Goal: Information Seeking & Learning: Compare options

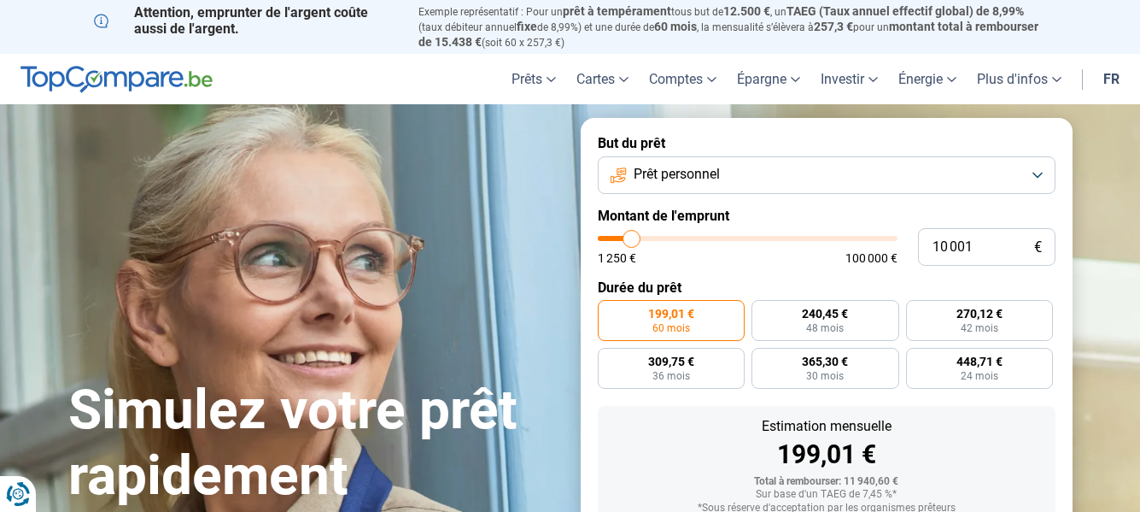
type input "11 500"
type input "11500"
type input "11 750"
type input "11750"
type input "12 500"
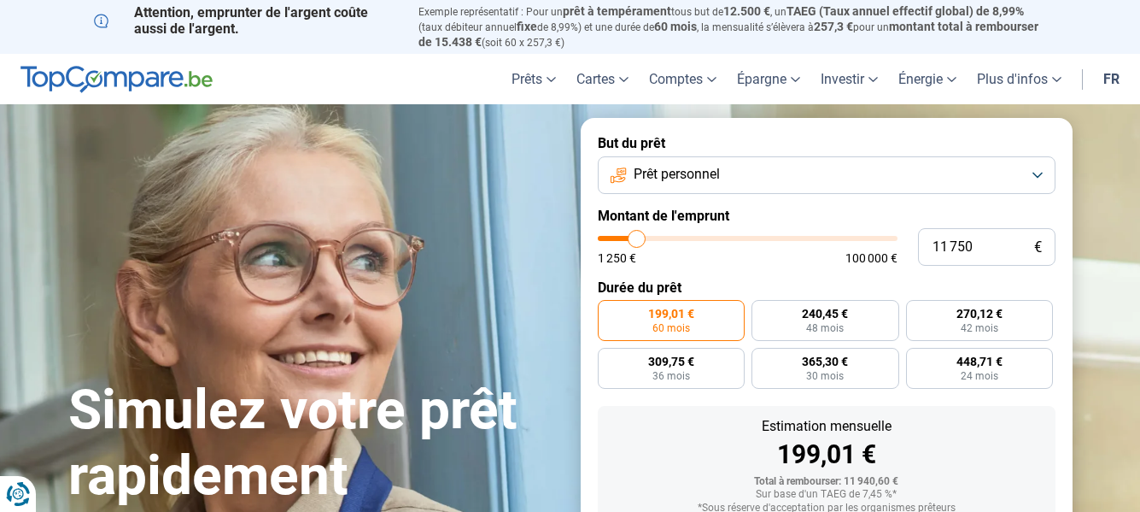
type input "12500"
type input "12 750"
type input "12750"
type input "13 000"
type input "13000"
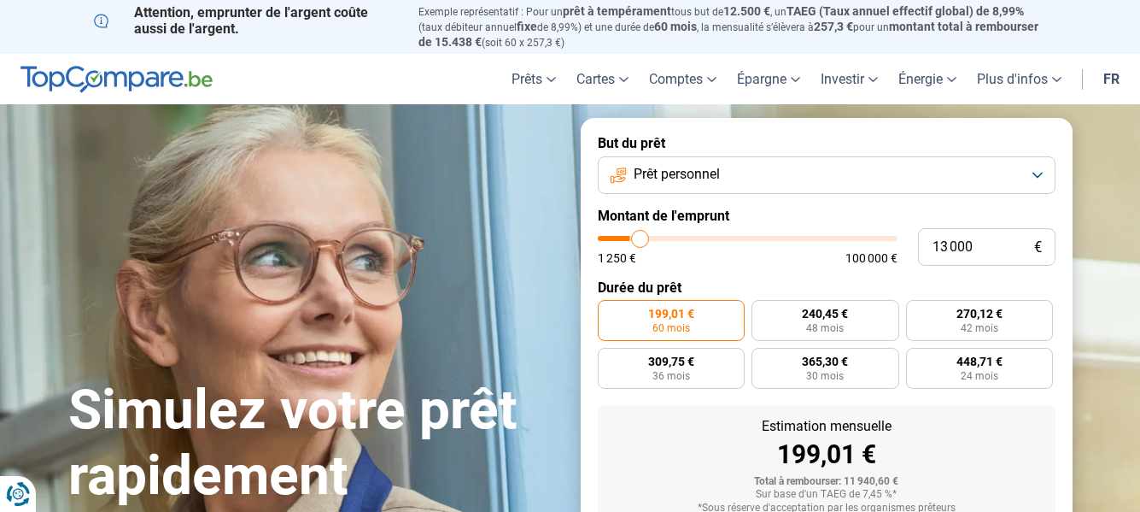
type input "13 250"
type input "13250"
type input "13 500"
type input "13500"
type input "14 000"
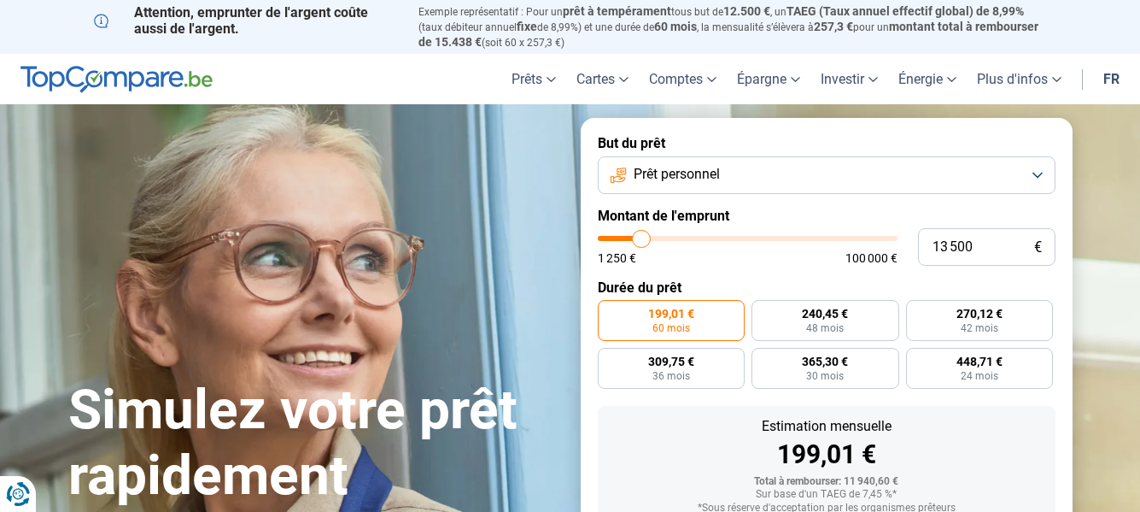
type input "14000"
type input "14 250"
type input "14250"
type input "14 500"
type input "14500"
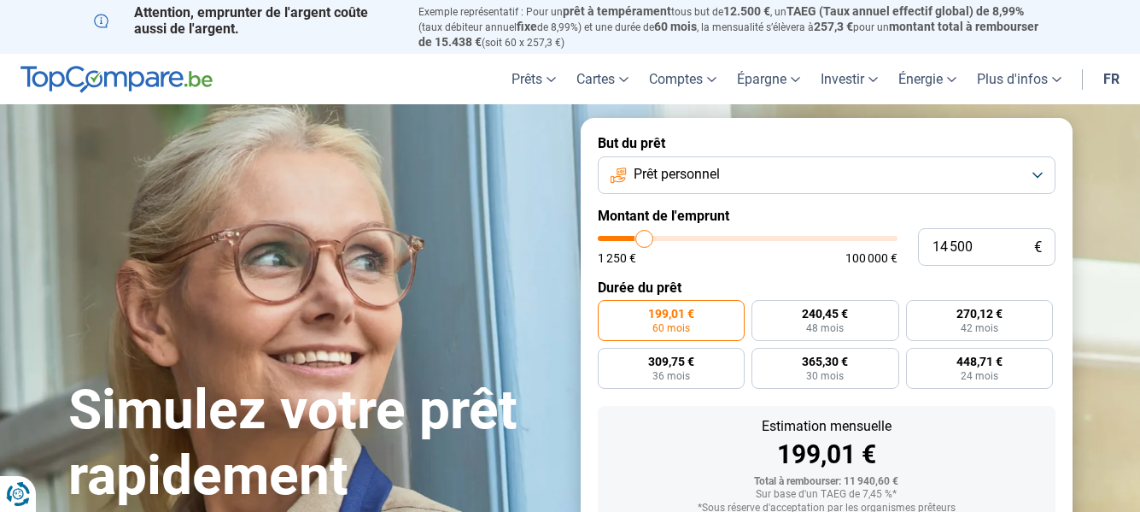
type input "14 750"
type input "14750"
type input "15 500"
type input "15500"
type input "15 750"
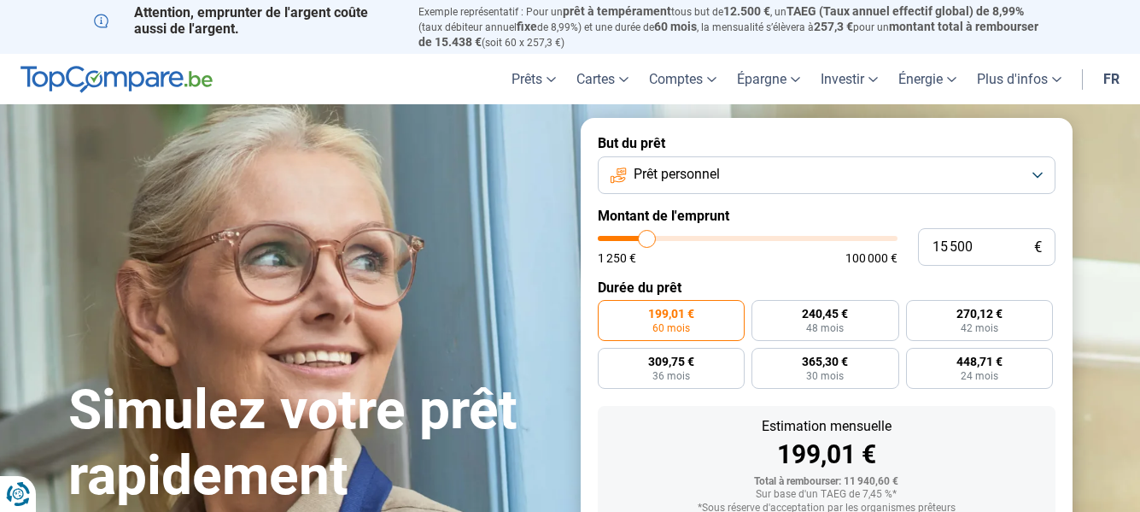
type input "15750"
type input "16 000"
type input "16000"
type input "16 500"
type input "16500"
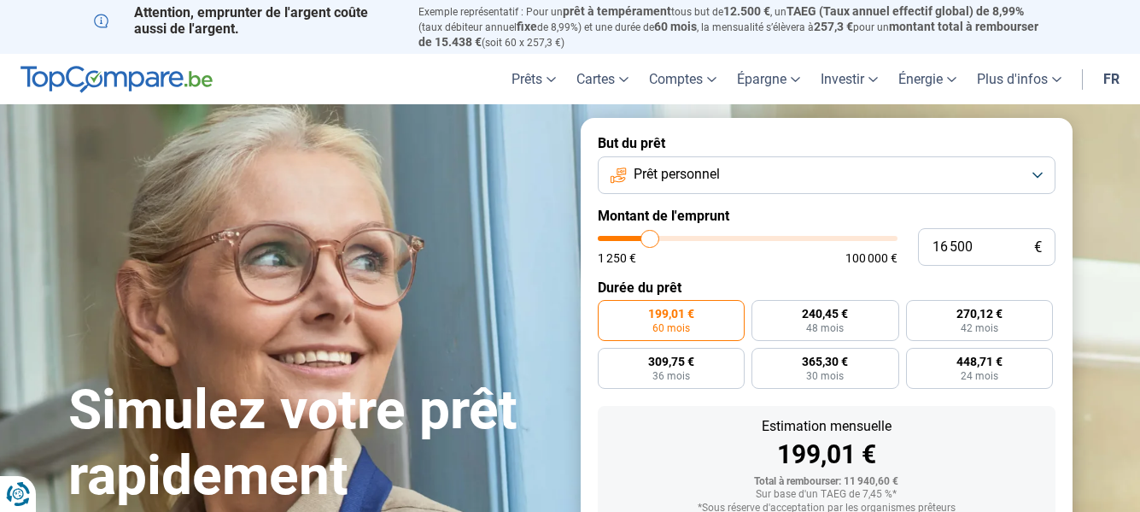
type input "17 250"
type input "17250"
type input "17 500"
type input "17500"
type input "17 250"
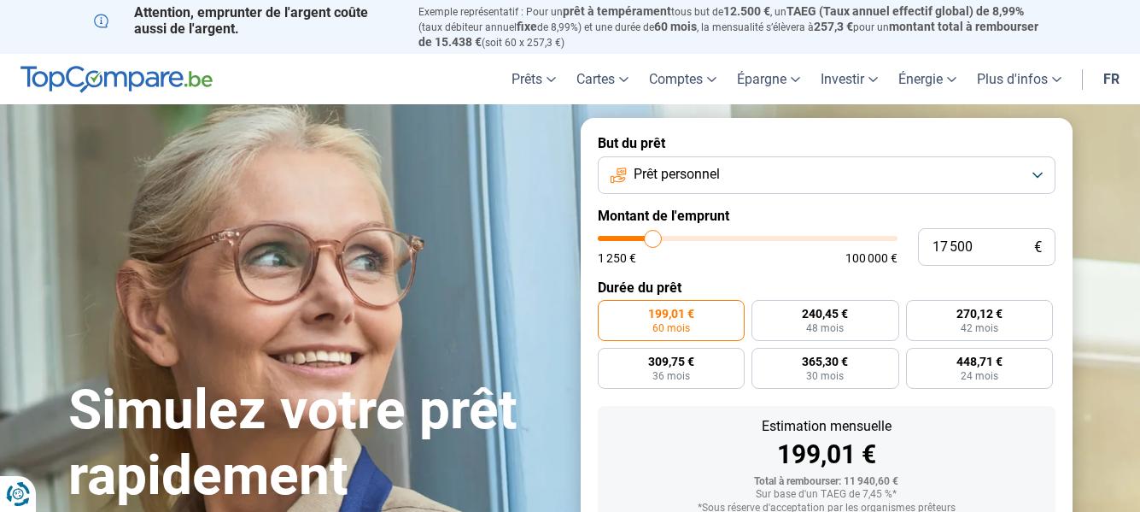
type input "17250"
type input "16 500"
type input "16500"
type input "16 250"
type input "16250"
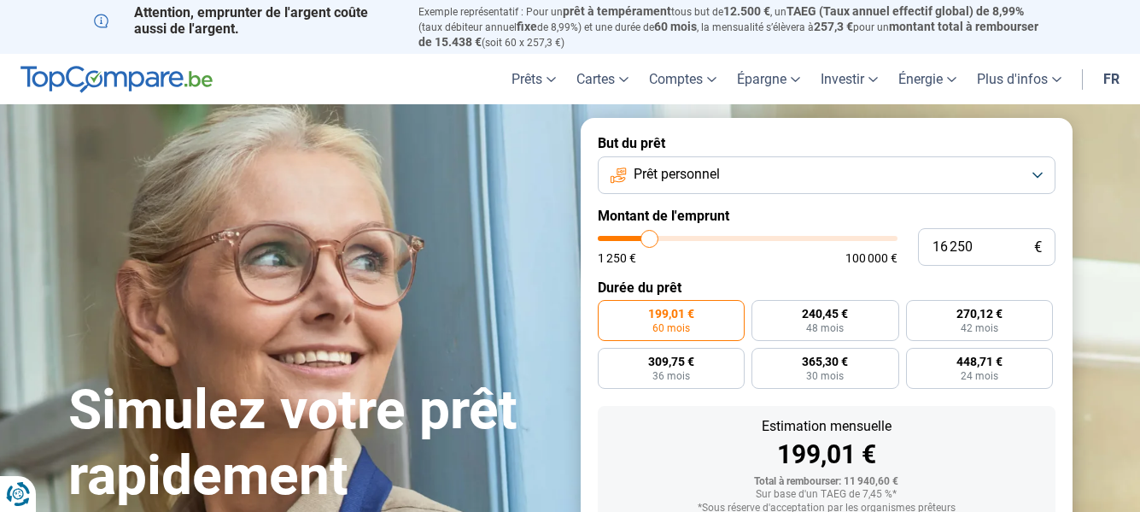
type input "16 000"
type input "16000"
type input "15 750"
type input "15750"
type input "15 000"
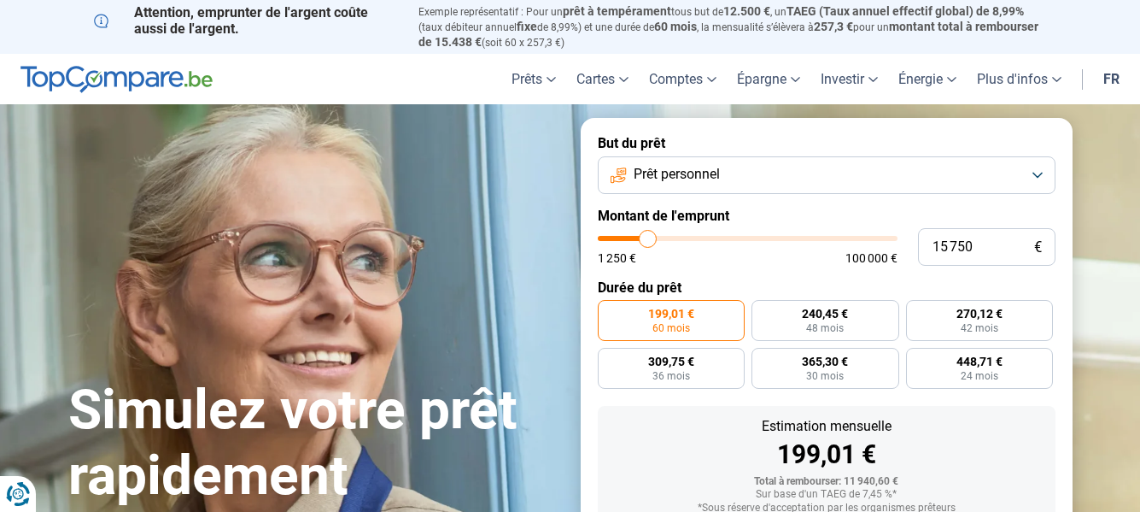
type input "15000"
type input "14 750"
type input "14750"
type input "14 500"
type input "14500"
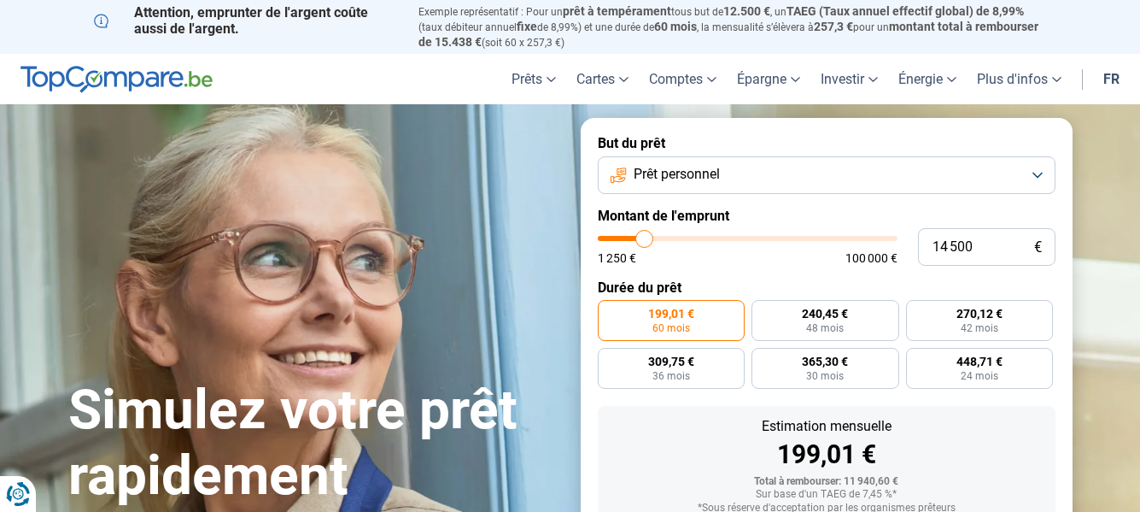
type input "14 250"
type input "14250"
type input "14 000"
type input "14000"
type input "13 500"
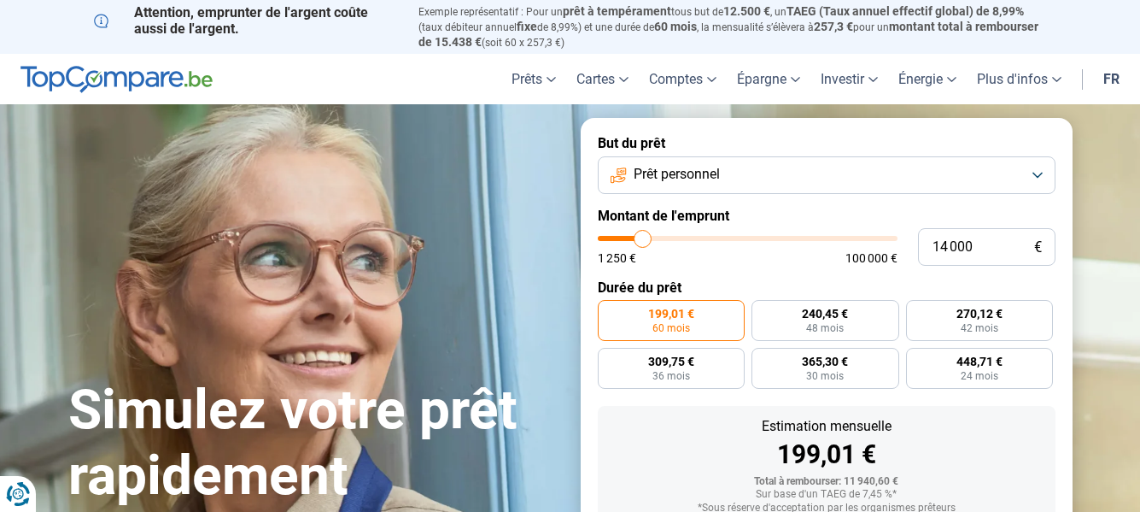
type input "13500"
type input "13 250"
type input "13250"
type input "13 000"
type input "13000"
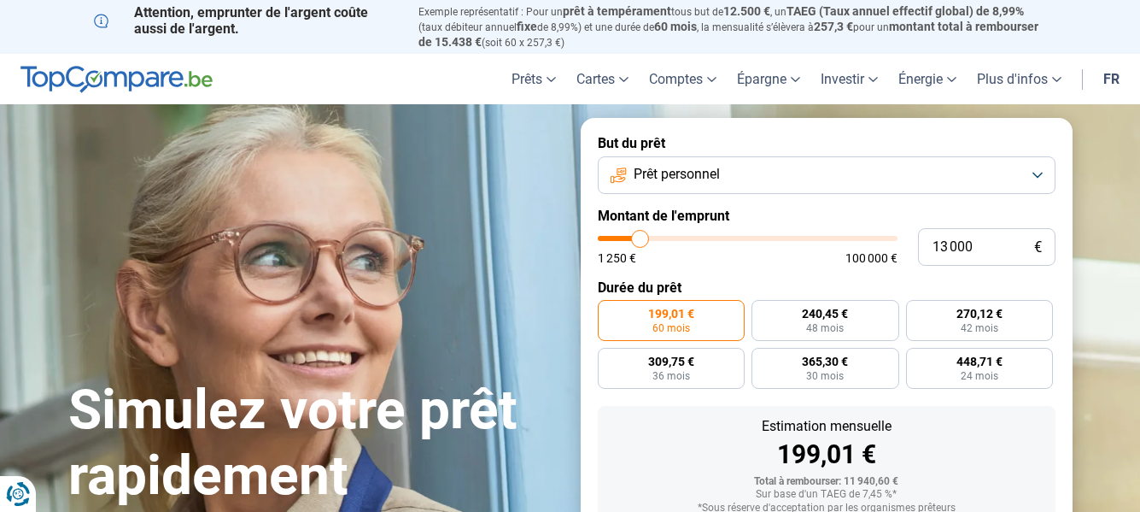
type input "12 750"
type input "12750"
type input "12 500"
type input "12500"
type input "12 000"
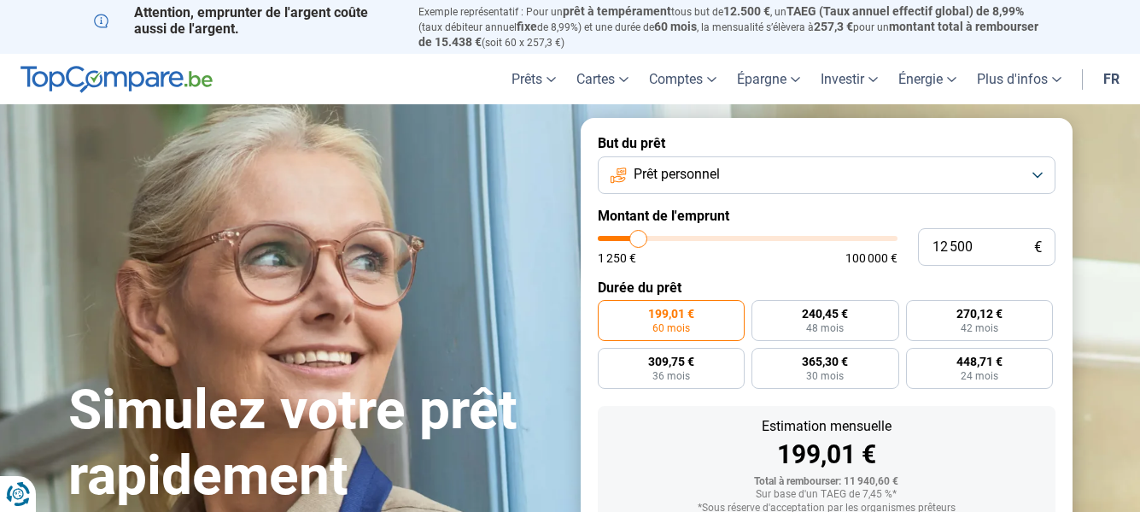
type input "12000"
type input "11 750"
type input "11750"
type input "11 250"
type input "11250"
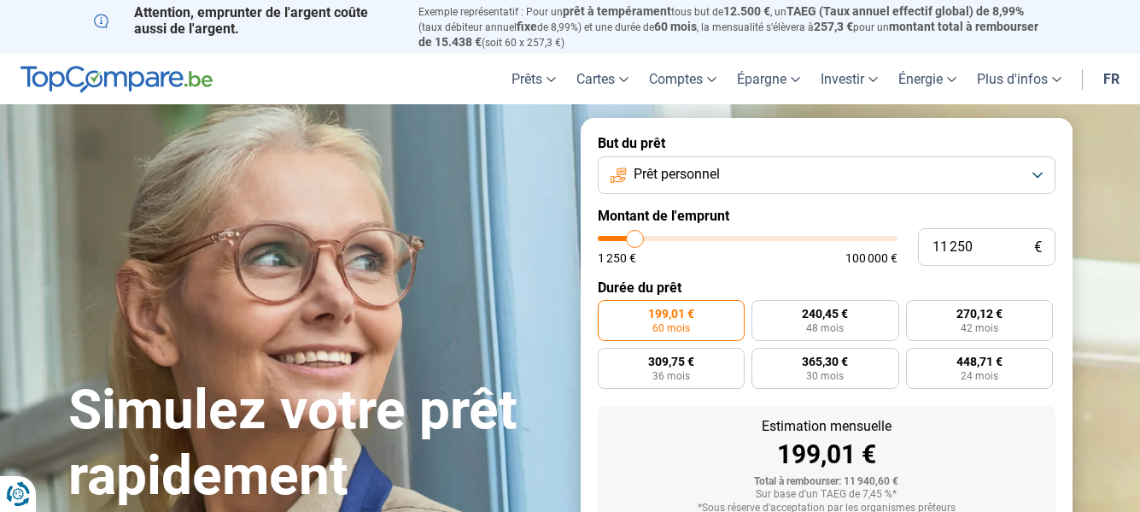
type input "10 250"
type input "10250"
type input "10 000"
type input "10000"
type input "9 750"
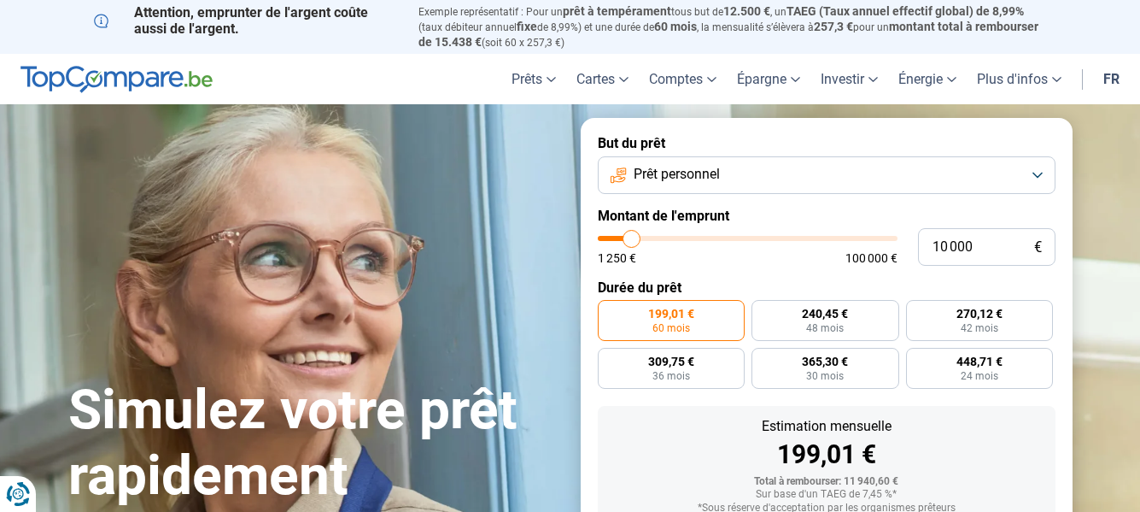
type input "9750"
type input "9 500"
type input "9500"
type input "9 000"
type input "9000"
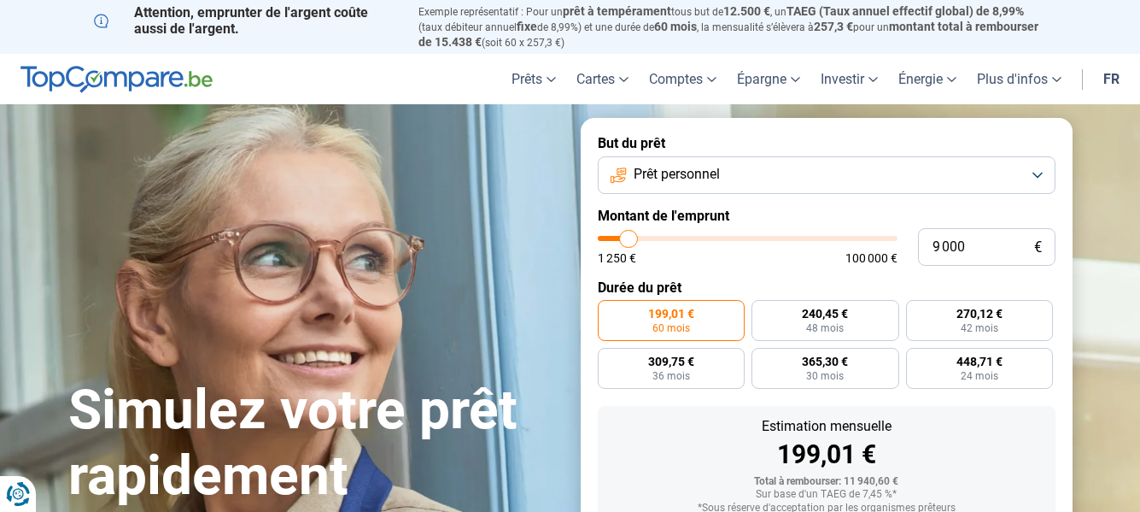
type input "8 750"
type input "8750"
type input "8 500"
type input "8500"
type input "8 250"
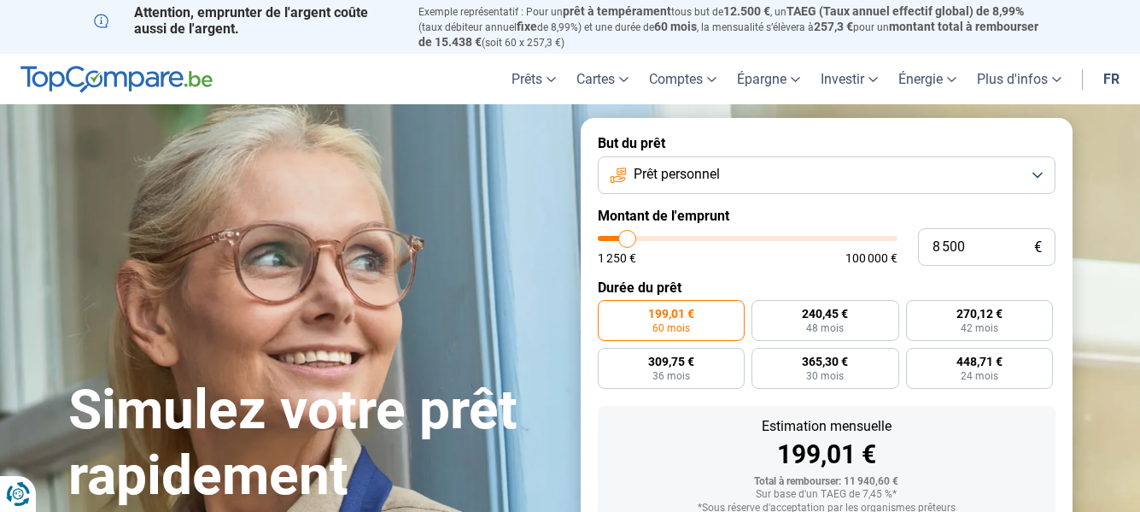
type input "8250"
type input "8 000"
type input "8000"
type input "7 500"
type input "7500"
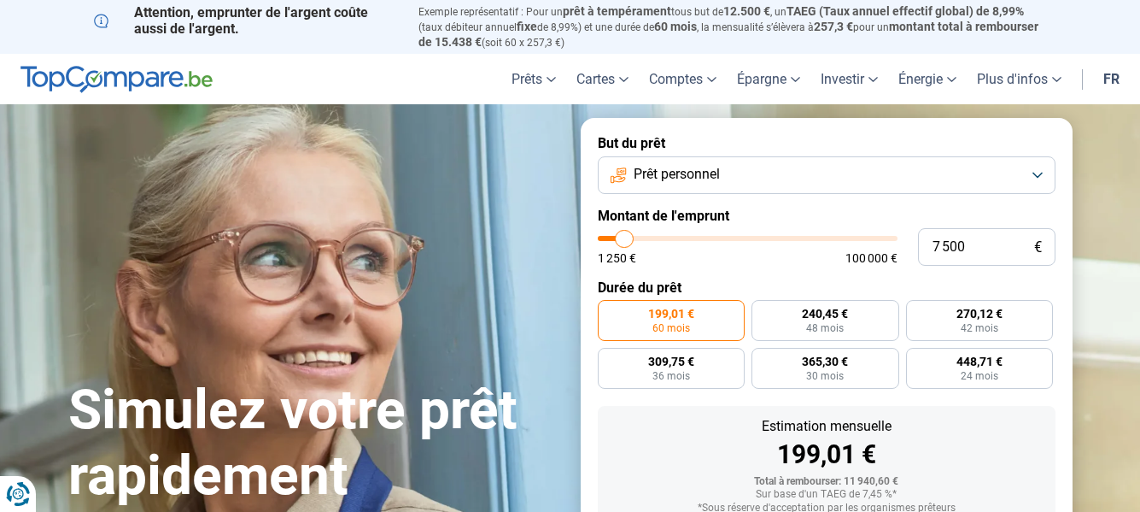
type input "7 250"
type input "7250"
type input "7 000"
type input "7000"
type input "6 750"
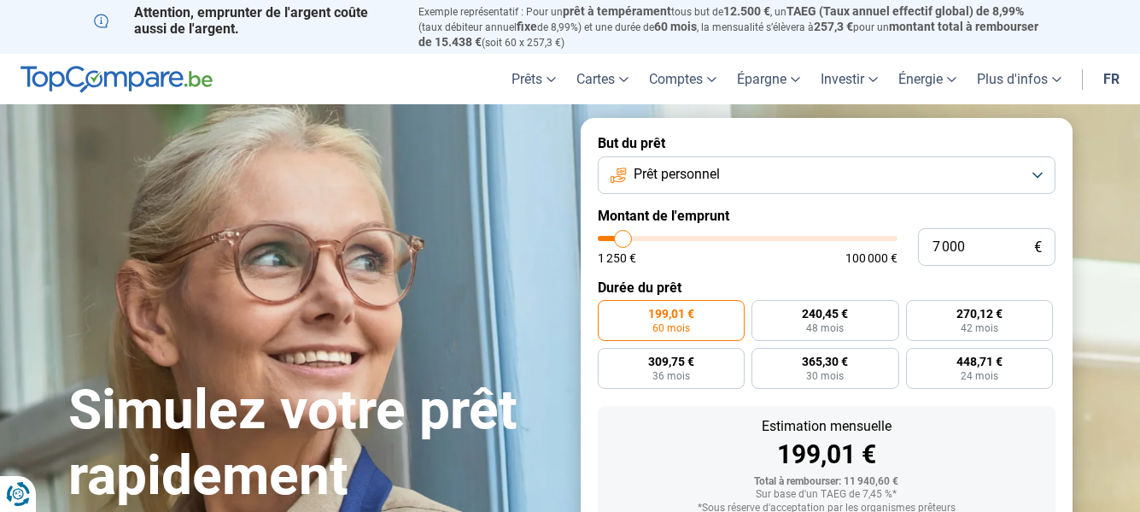
type input "6750"
type input "6 000"
type input "6000"
type input "5 750"
type input "5750"
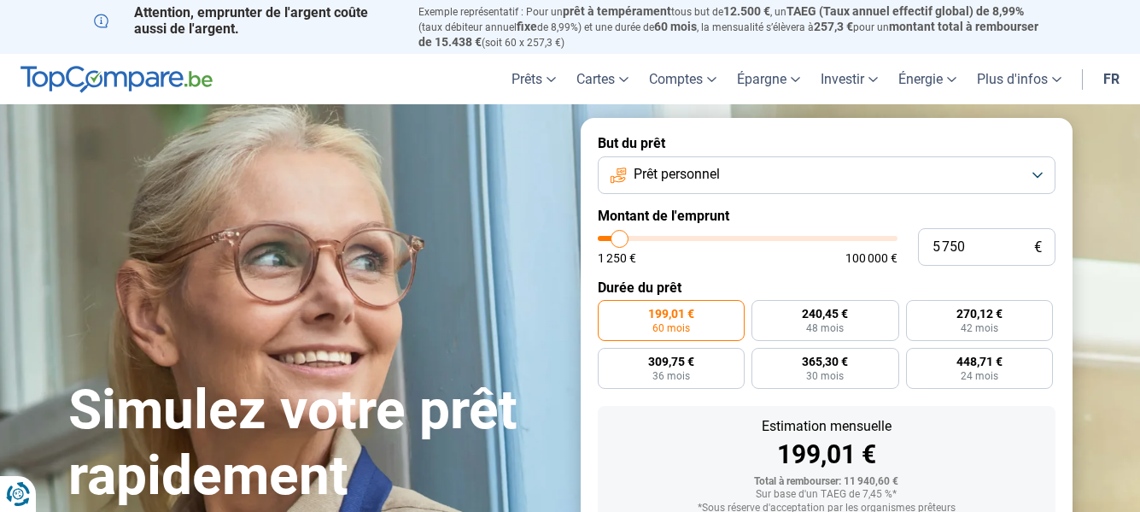
type input "5 500"
type input "5500"
type input "5 000"
type input "5000"
type input "4 000"
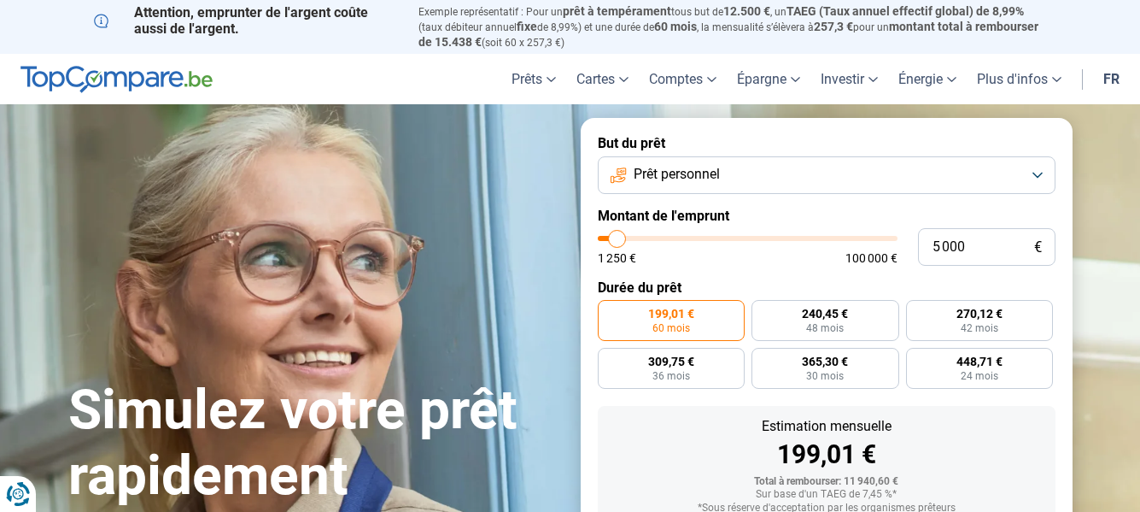
type input "4000"
type input "3 750"
type input "3750"
type input "3 500"
type input "3500"
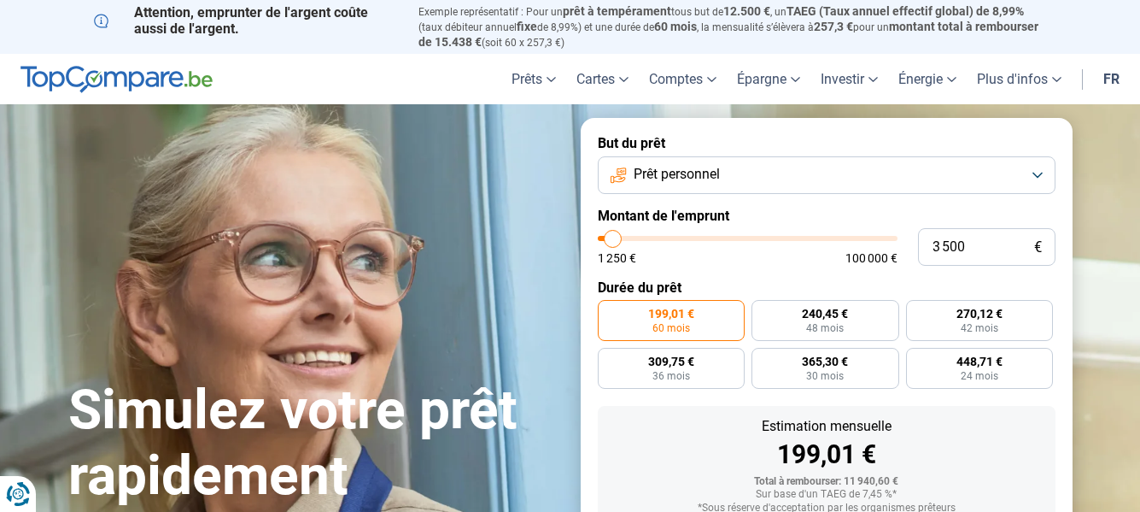
type input "3 000"
type input "3000"
type input "2 750"
type input "2750"
type input "2 500"
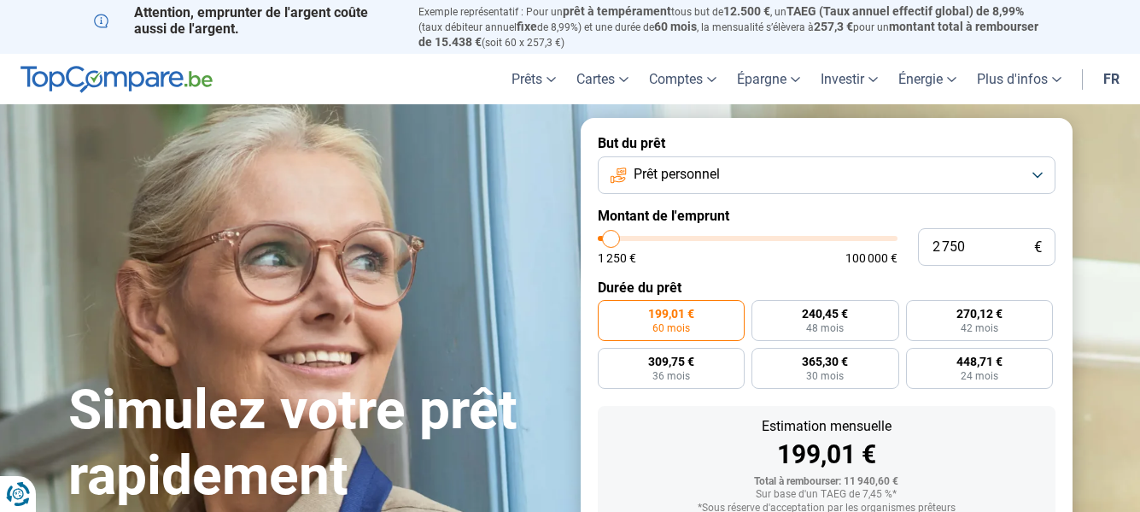
type input "2500"
type input "2 250"
drag, startPoint x: 635, startPoint y: 239, endPoint x: 610, endPoint y: 238, distance: 25.6
type input "2250"
click at [610, 238] on input "range" at bounding box center [748, 238] width 300 height 5
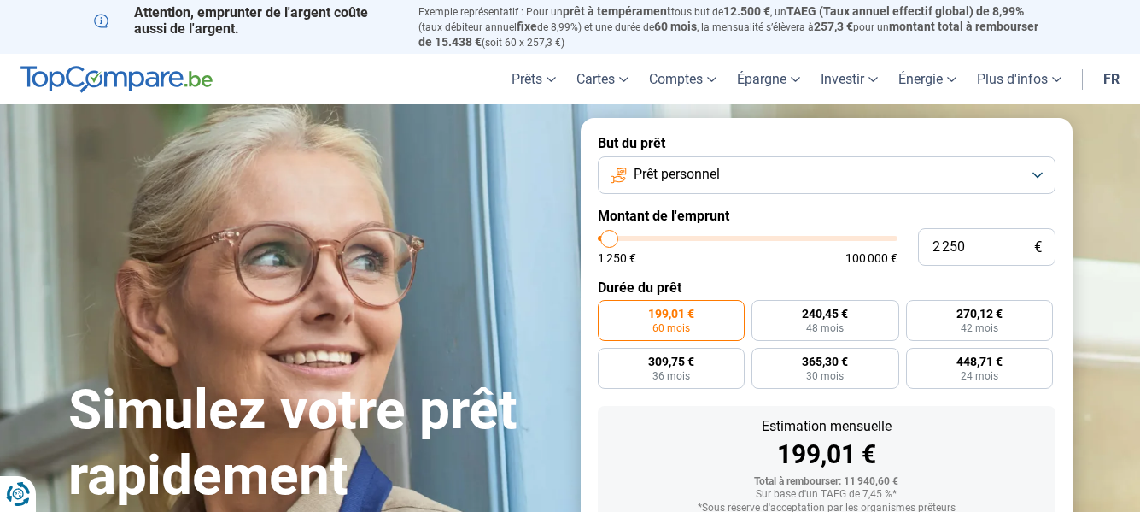
radio input "true"
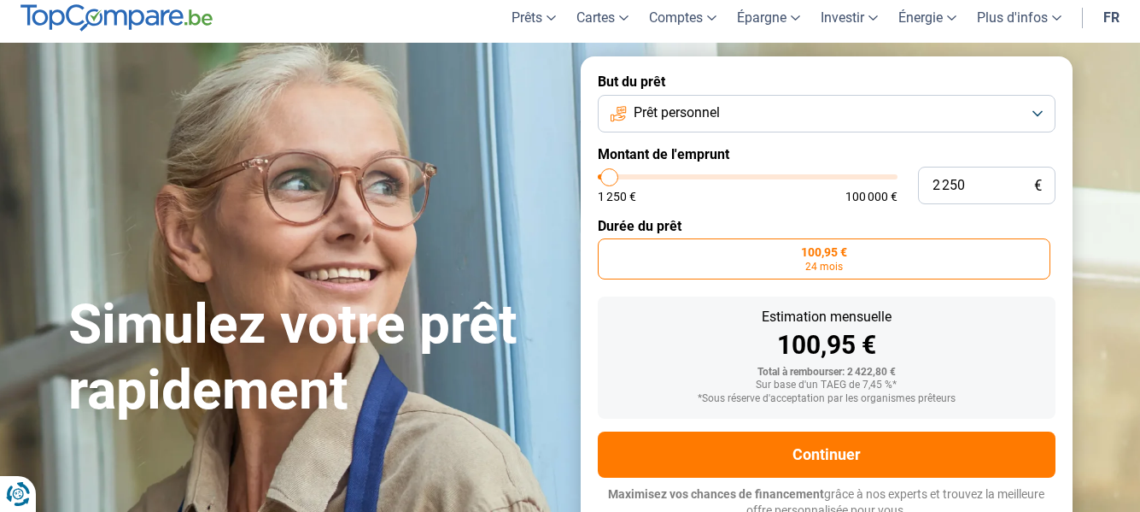
scroll to position [67, 0]
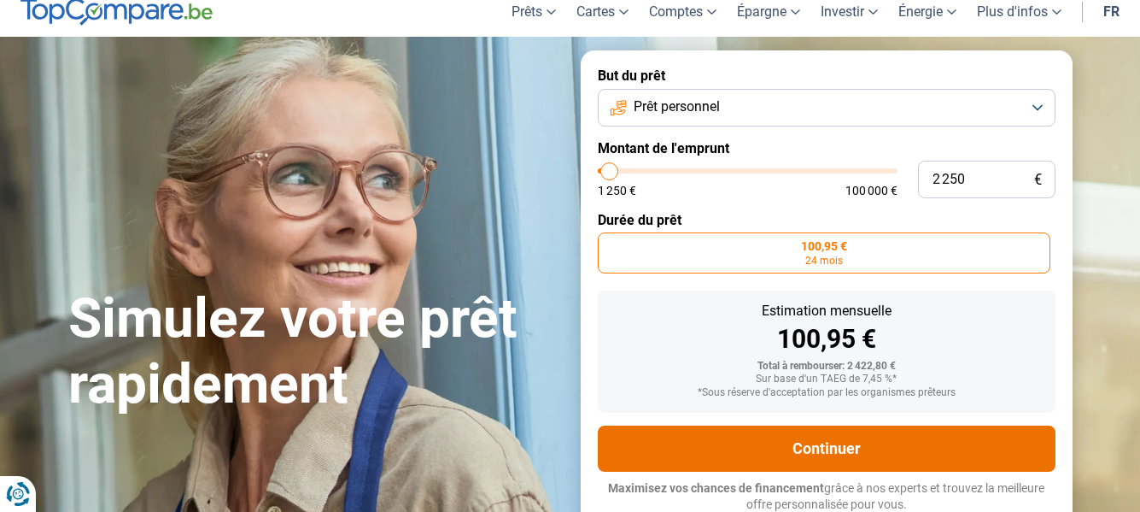
click at [825, 443] on button "Continuer" at bounding box center [827, 448] width 458 height 46
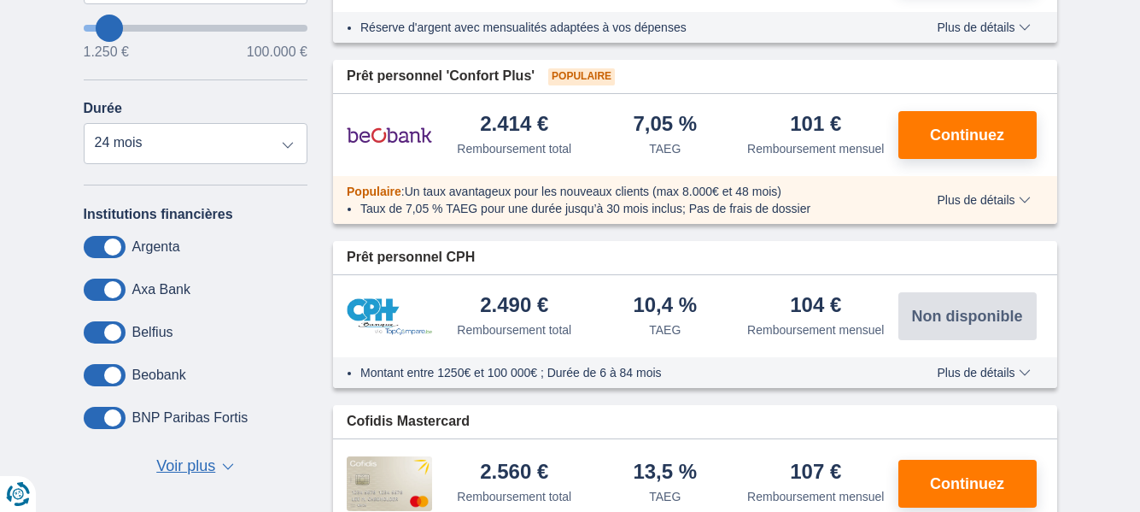
scroll to position [85, 0]
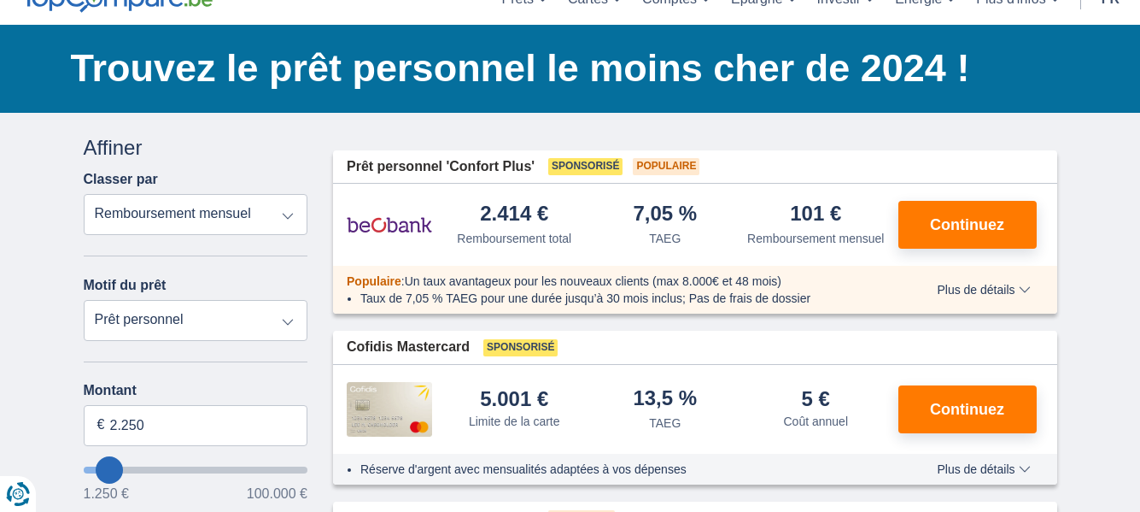
click at [290, 320] on select "Prêt personnel Voiture Moto / vélo Caravane / mobilhome Travaux Energie Rachat …" at bounding box center [196, 320] width 225 height 41
select select "debtConsolidation"
click at [84, 300] on select "Prêt personnel Voiture Moto / vélo Caravane / mobilhome Travaux Energie Rachat …" at bounding box center [196, 320] width 225 height 41
type input "10.000"
type input "10250"
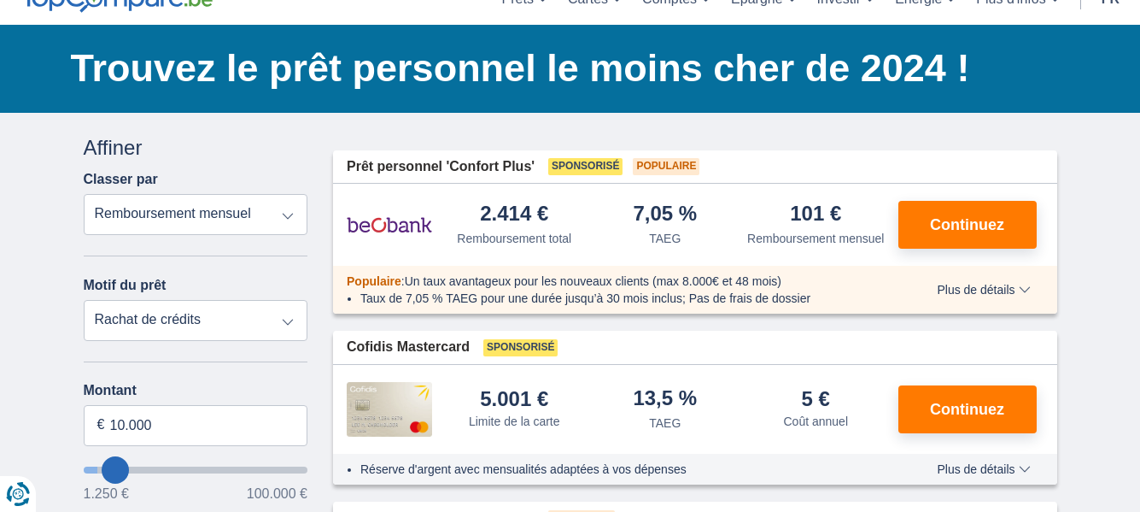
select select "48"
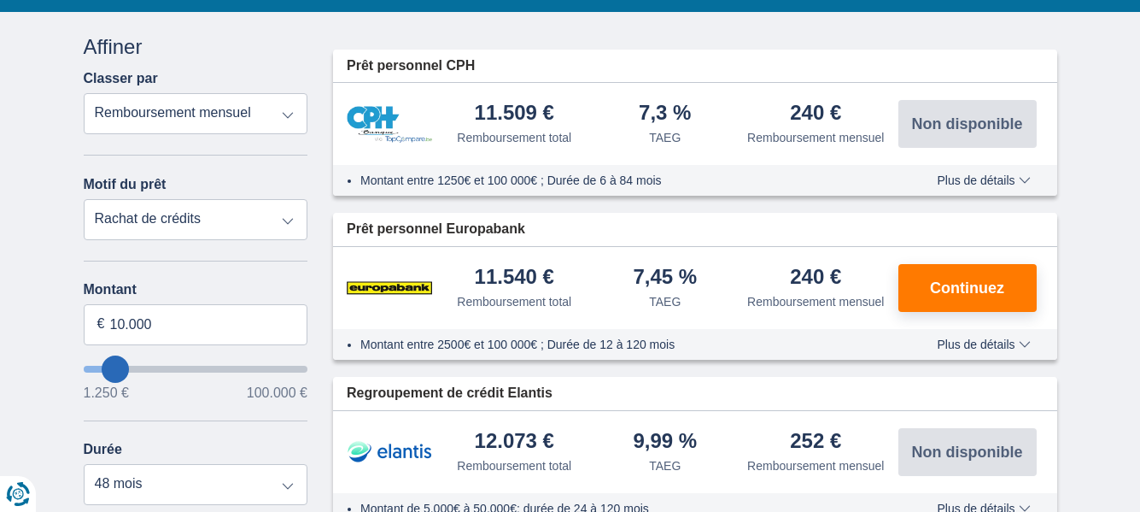
scroll to position [342, 0]
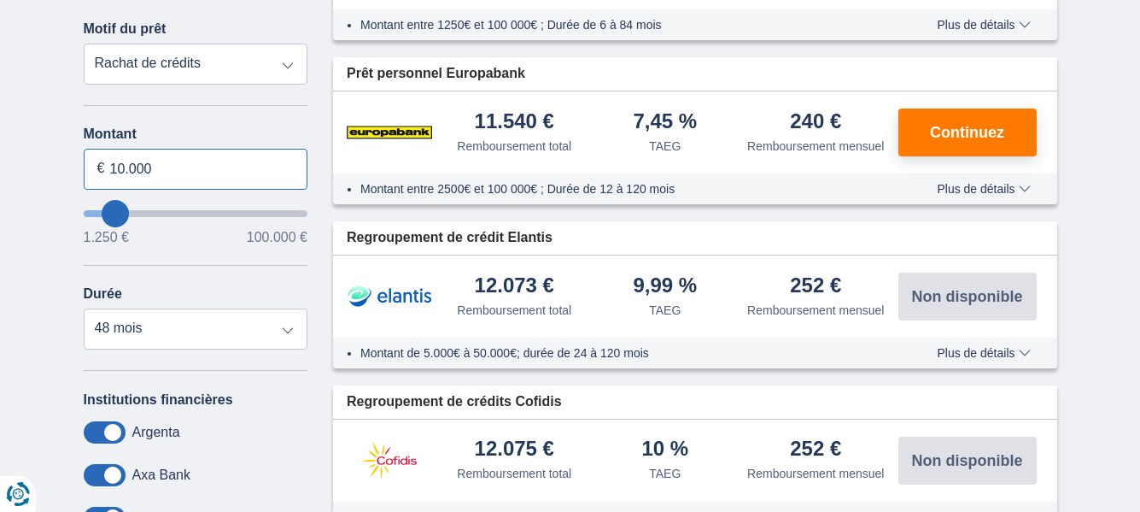
drag, startPoint x: 164, startPoint y: 175, endPoint x: -7, endPoint y: 165, distance: 171.1
type input "2.250"
type input "2250"
select select "24"
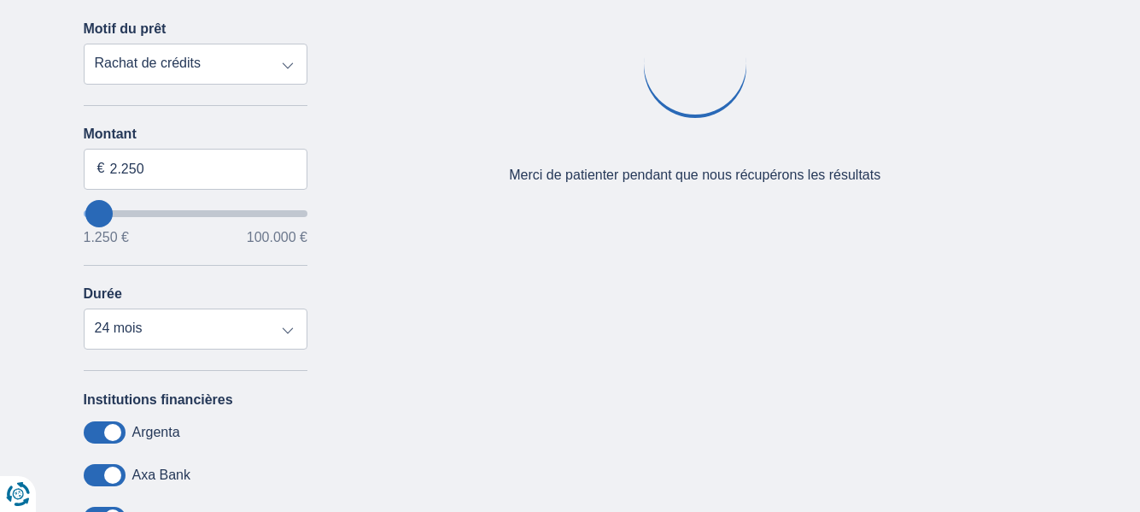
click at [53, 246] on div "× widget.non-eligible-application.title widget.non-eligible-application.text no…" at bounding box center [570, 294] width 1140 height 874
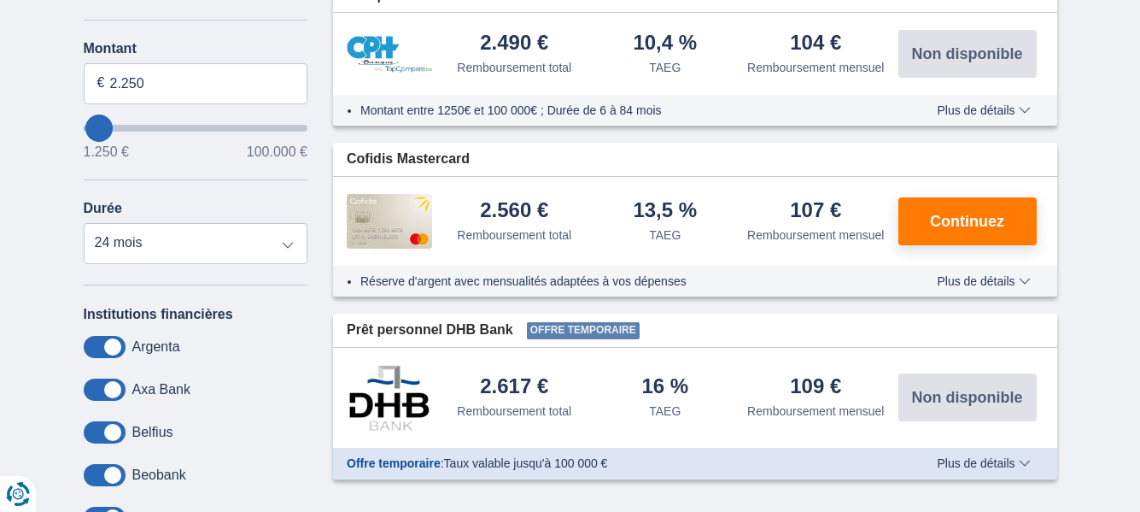
scroll to position [85, 0]
